Goal: Task Accomplishment & Management: Use online tool/utility

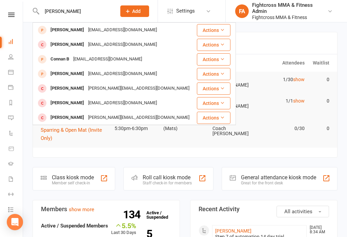
type input "Coonan"
click at [210, 30] on button "Actions" at bounding box center [214, 30] width 34 height 12
click at [86, 31] on div "Dom.coonan14@outlook.com" at bounding box center [122, 30] width 73 height 10
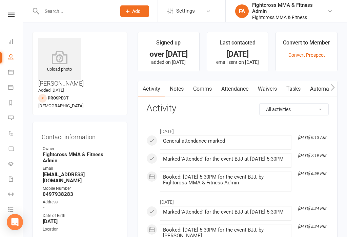
click at [270, 90] on link "Waivers" at bounding box center [267, 89] width 28 height 16
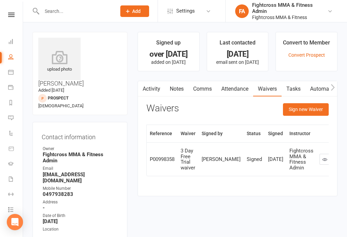
click at [296, 108] on button "Sign new Waiver" at bounding box center [306, 109] width 46 height 12
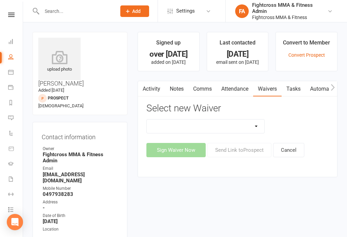
click at [200, 127] on select "10 Class Pass Membership Waiver 14 Day Trial Membership Waiver 14 Day Trial (On…" at bounding box center [206, 126] width 118 height 14
select select "7497"
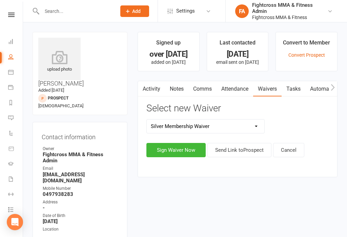
click at [159, 146] on button "Sign Waiver Now" at bounding box center [175, 150] width 59 height 14
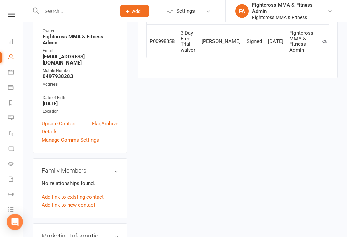
scroll to position [118, 0]
click at [3, 44] on li "Dashboard" at bounding box center [11, 42] width 23 height 15
click at [11, 35] on link "Dashboard" at bounding box center [15, 42] width 15 height 15
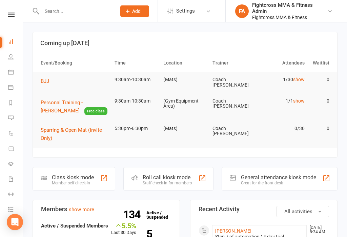
click at [286, 175] on div "General attendance kiosk mode" at bounding box center [278, 177] width 75 height 6
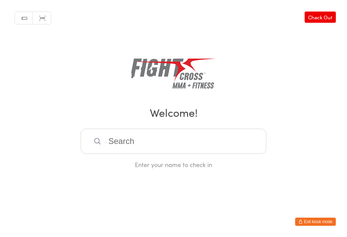
click at [312, 222] on button "Exit kiosk mode" at bounding box center [315, 221] width 41 height 8
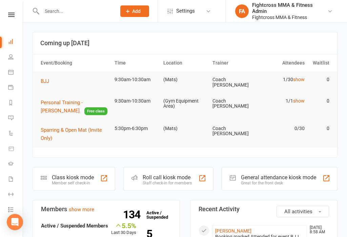
click at [306, 174] on div "General attendance kiosk mode" at bounding box center [278, 177] width 75 height 6
